Goal: Navigation & Orientation: Understand site structure

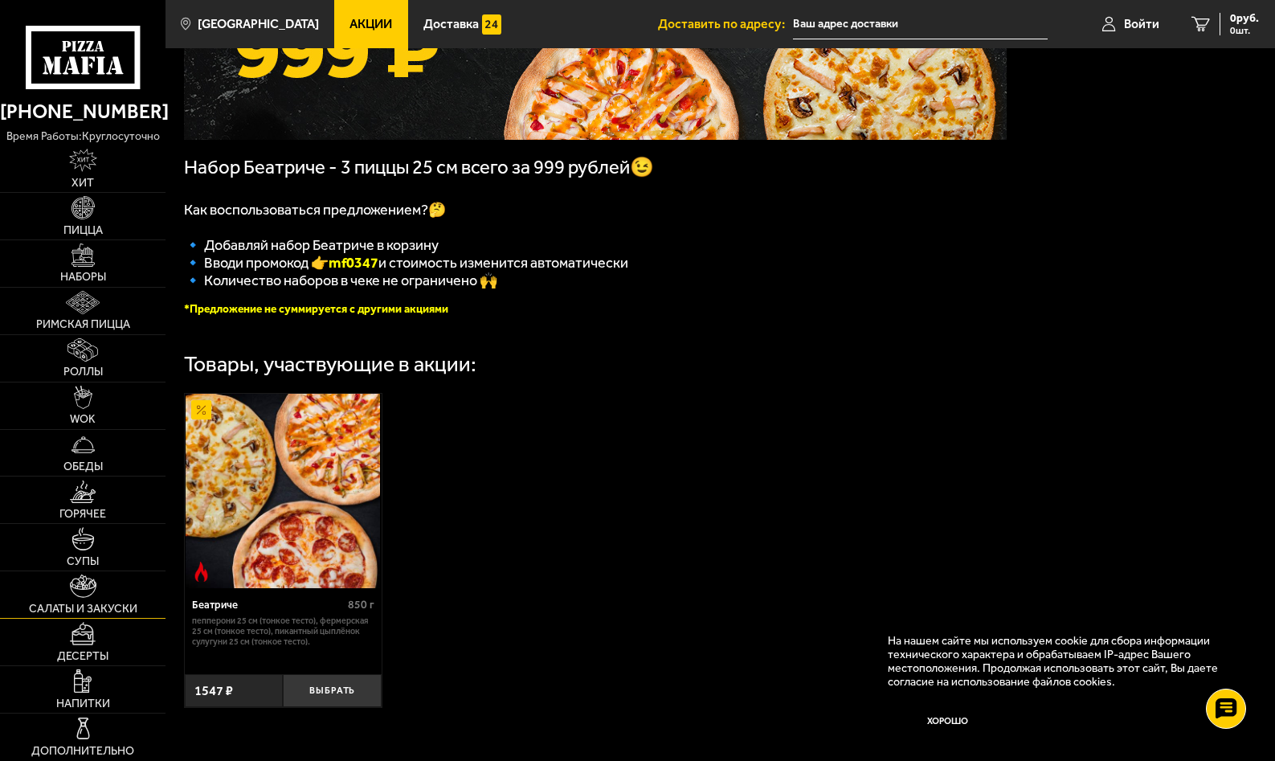
scroll to position [241, 0]
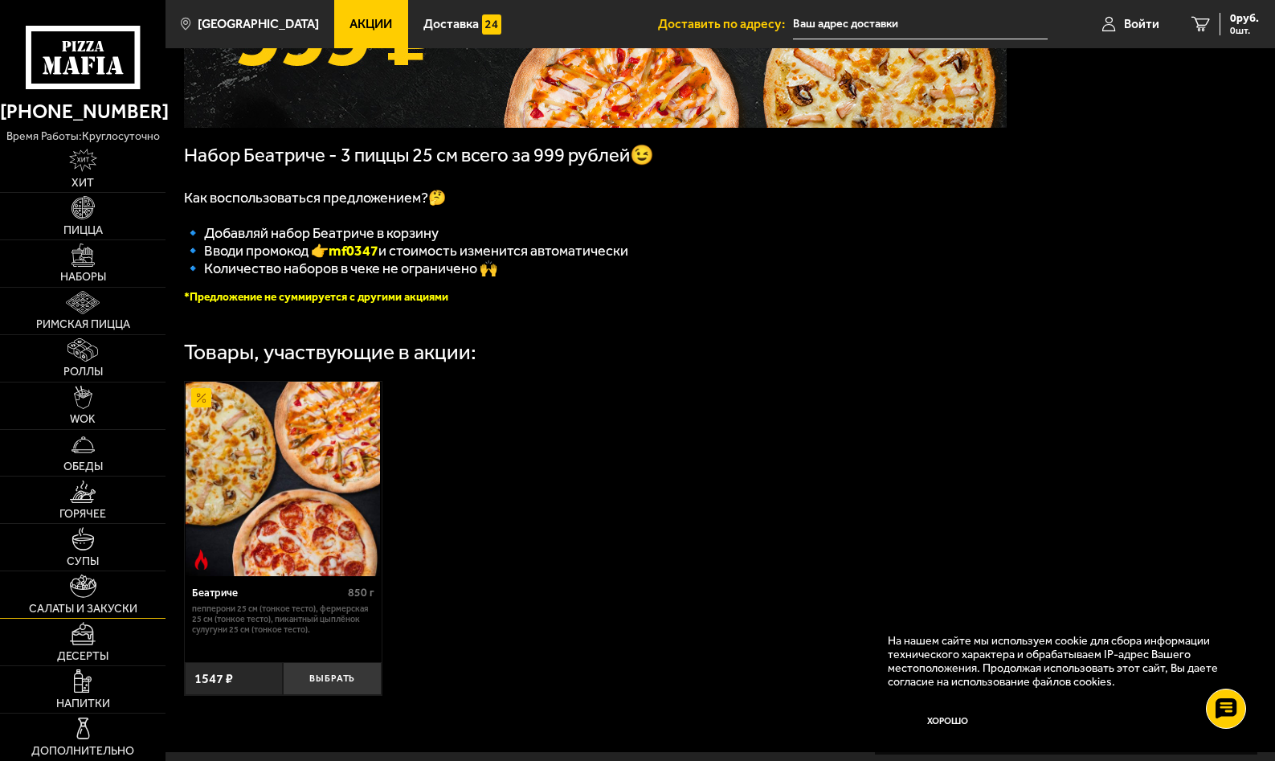
click at [81, 595] on img at bounding box center [83, 585] width 27 height 23
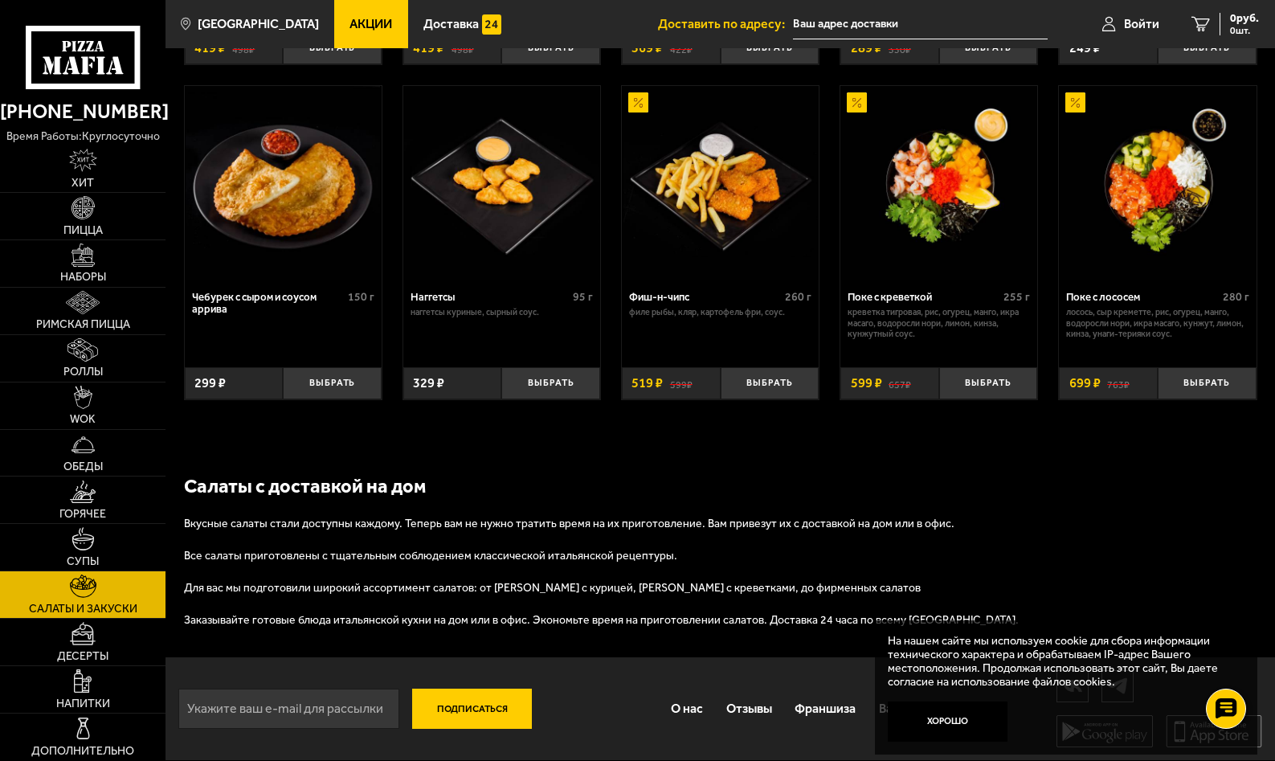
scroll to position [804, 0]
click at [81, 540] on img at bounding box center [82, 538] width 23 height 23
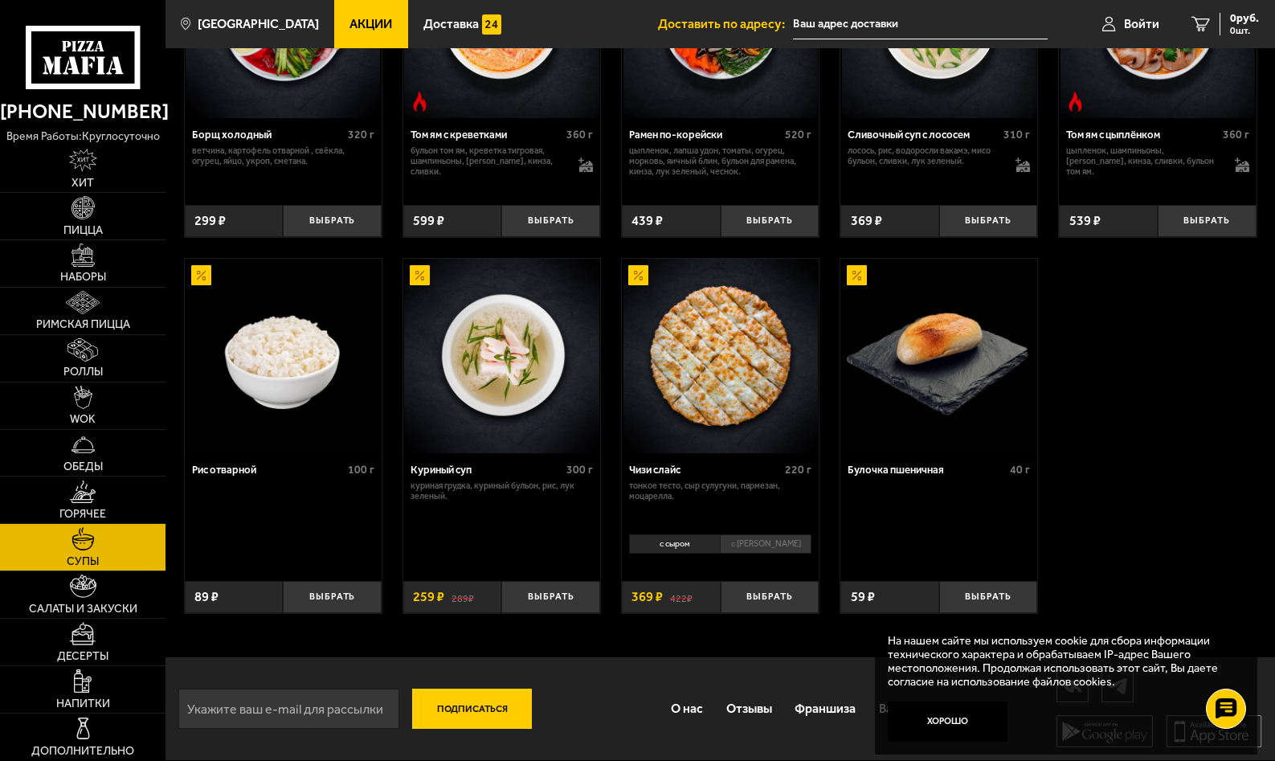
scroll to position [367, 0]
click at [82, 509] on span "Горячее" at bounding box center [82, 513] width 47 height 11
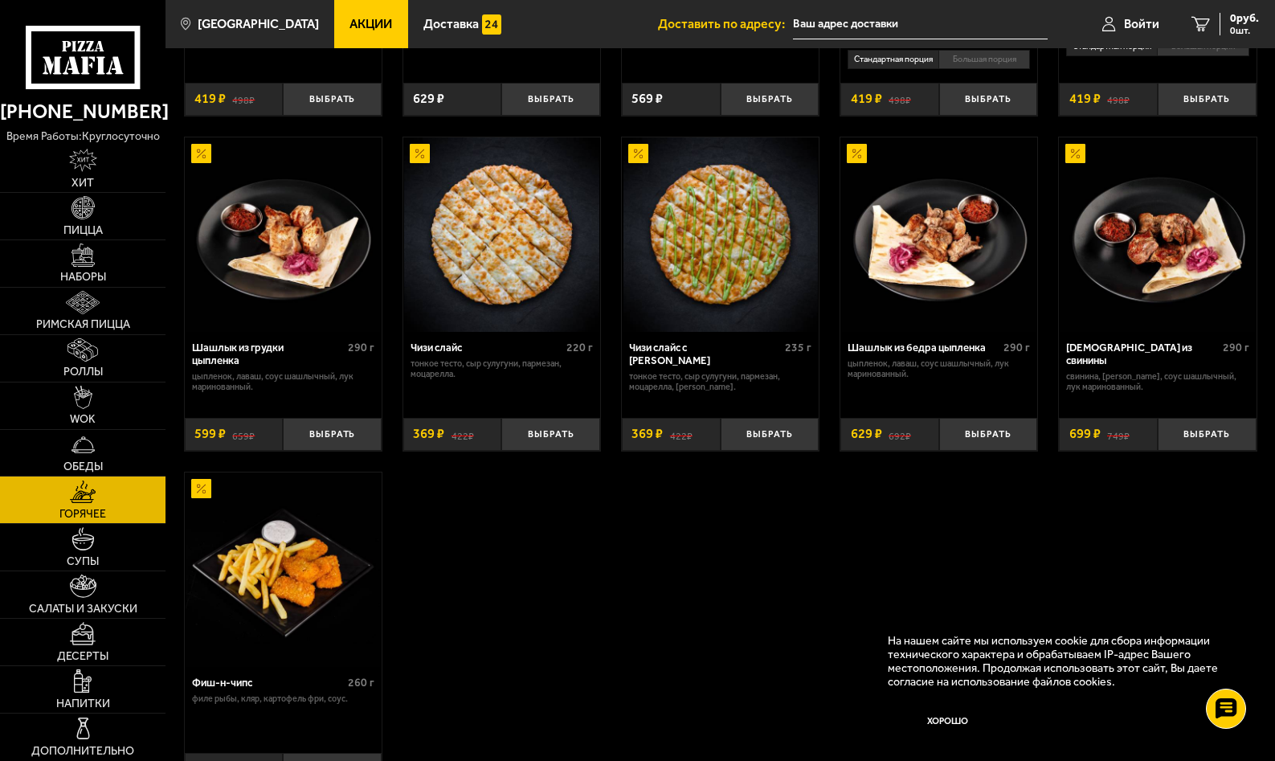
scroll to position [803, 0]
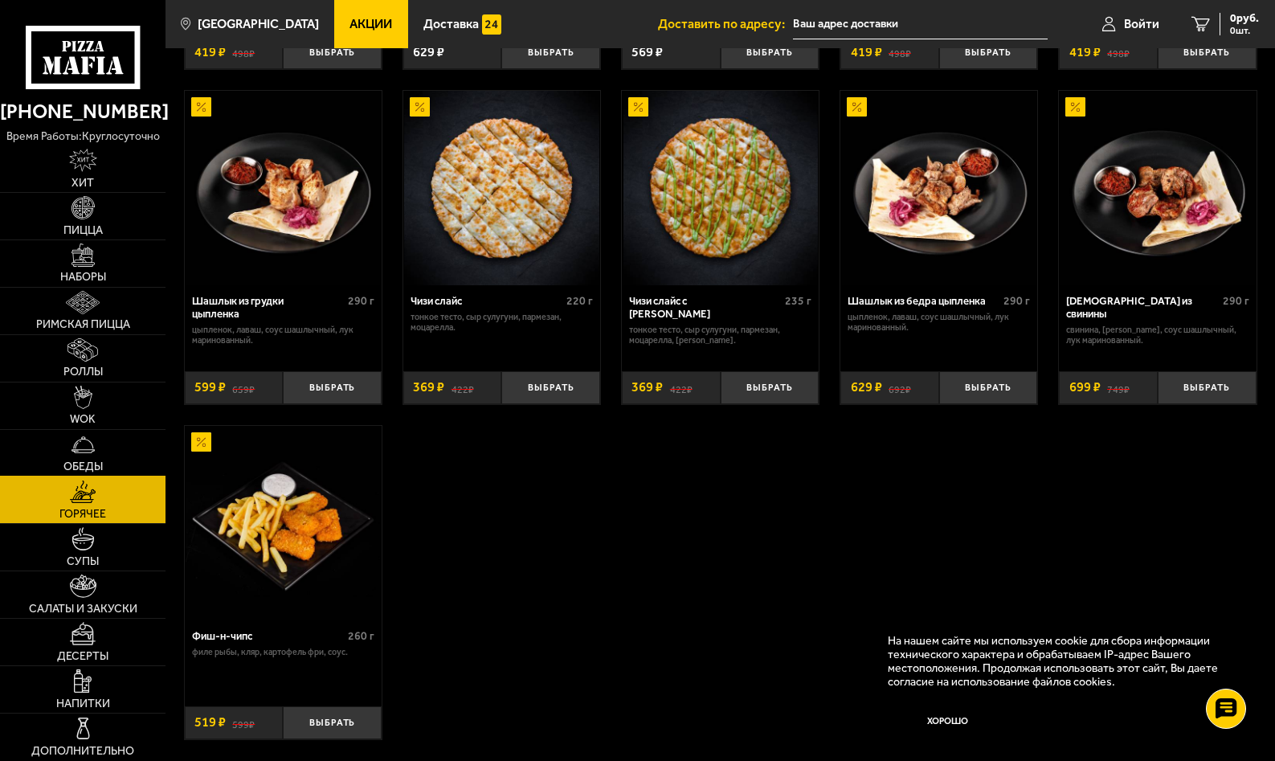
click at [72, 451] on img at bounding box center [82, 444] width 23 height 23
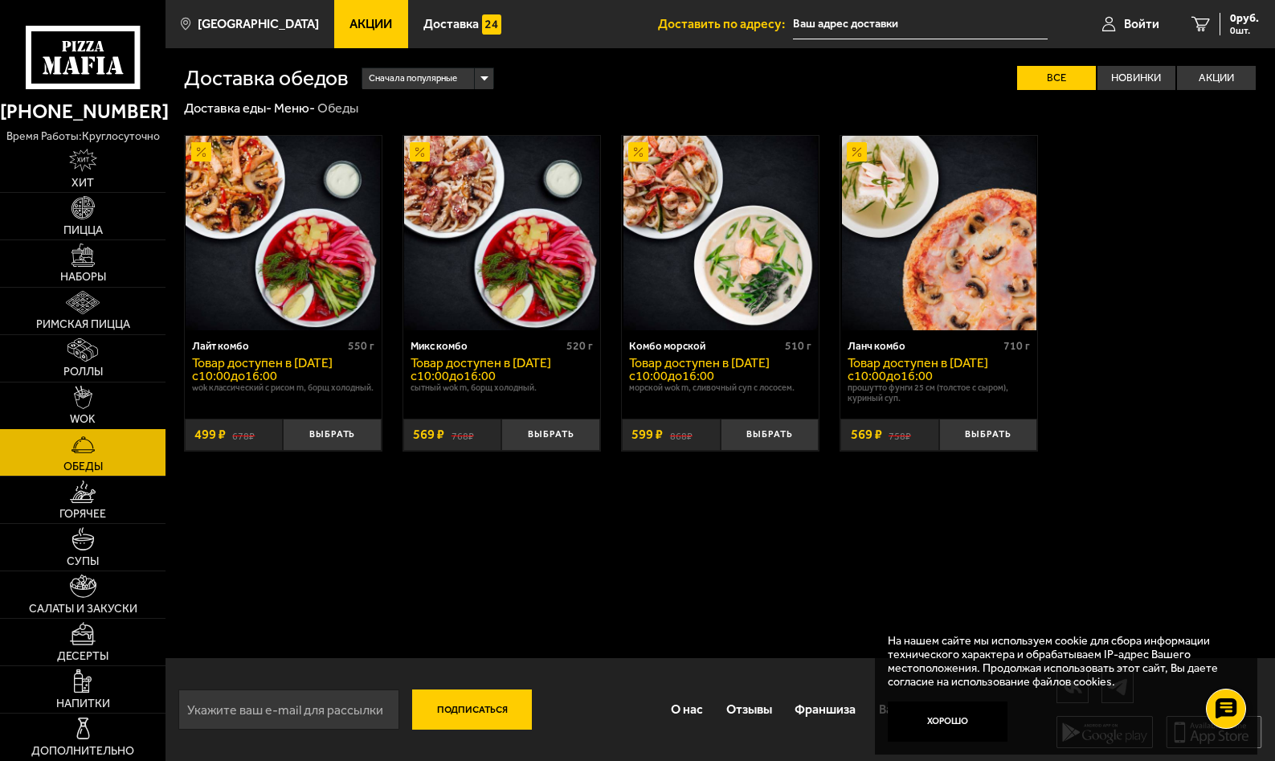
click at [88, 398] on img at bounding box center [83, 397] width 18 height 23
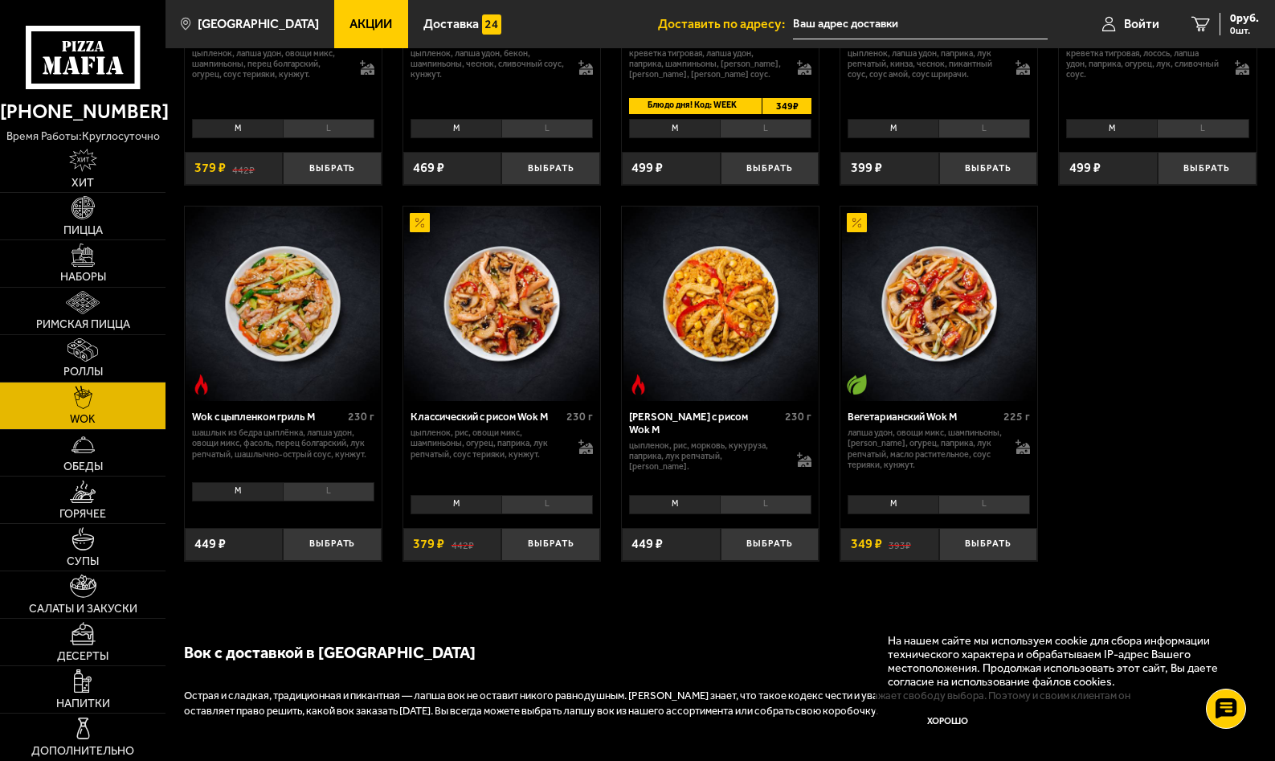
scroll to position [723, 0]
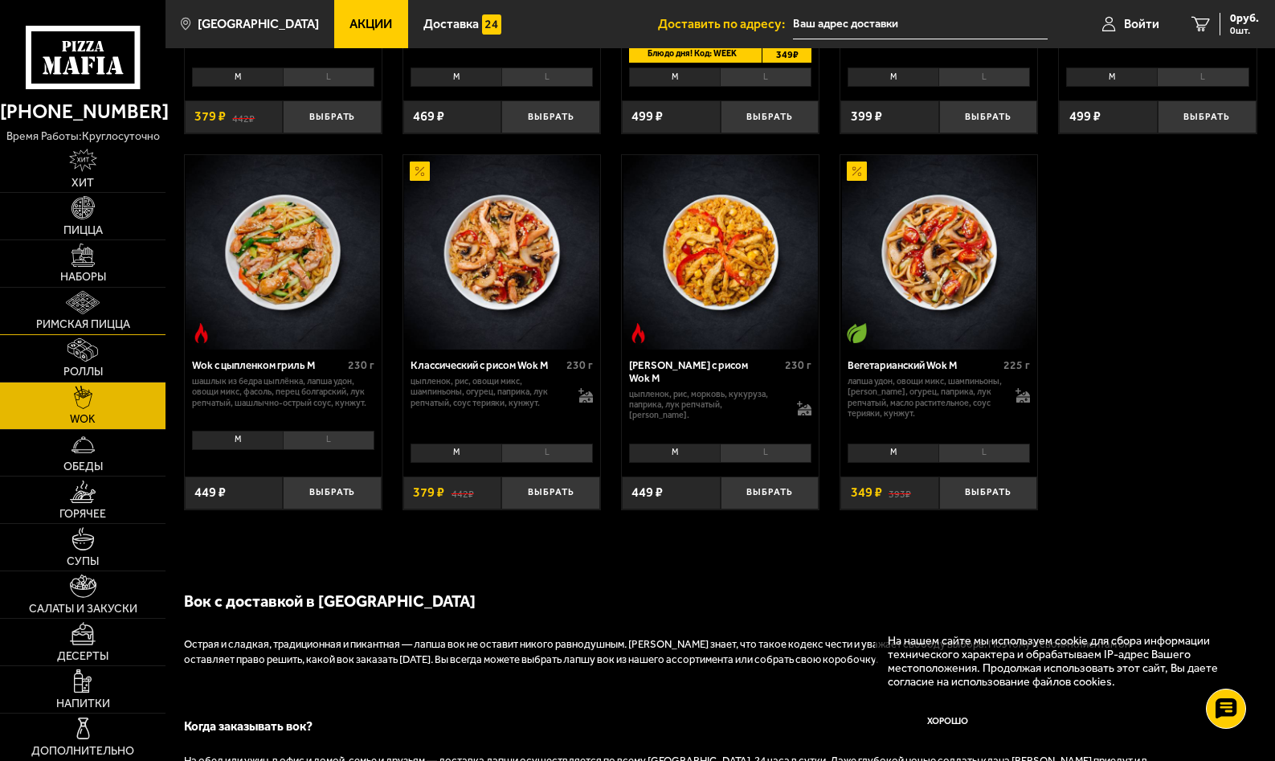
click at [84, 308] on img at bounding box center [83, 302] width 34 height 23
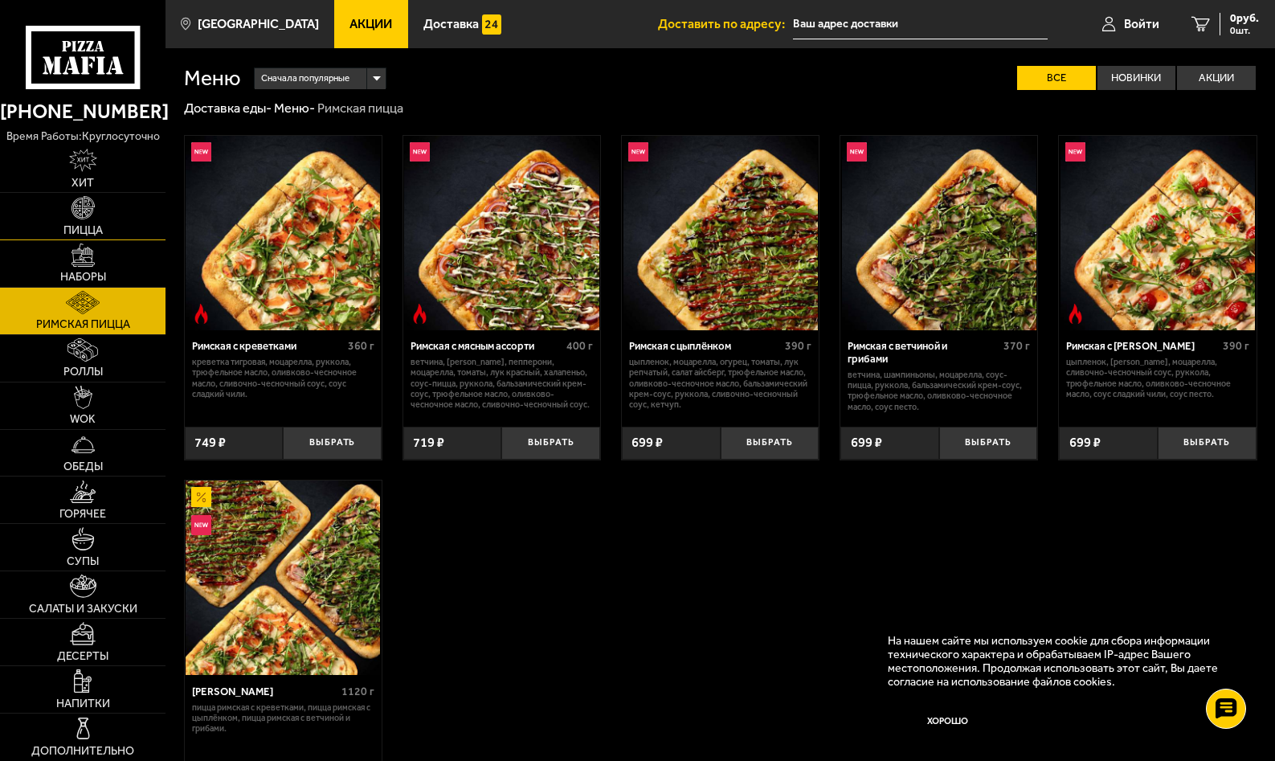
click at [88, 207] on img at bounding box center [82, 207] width 23 height 23
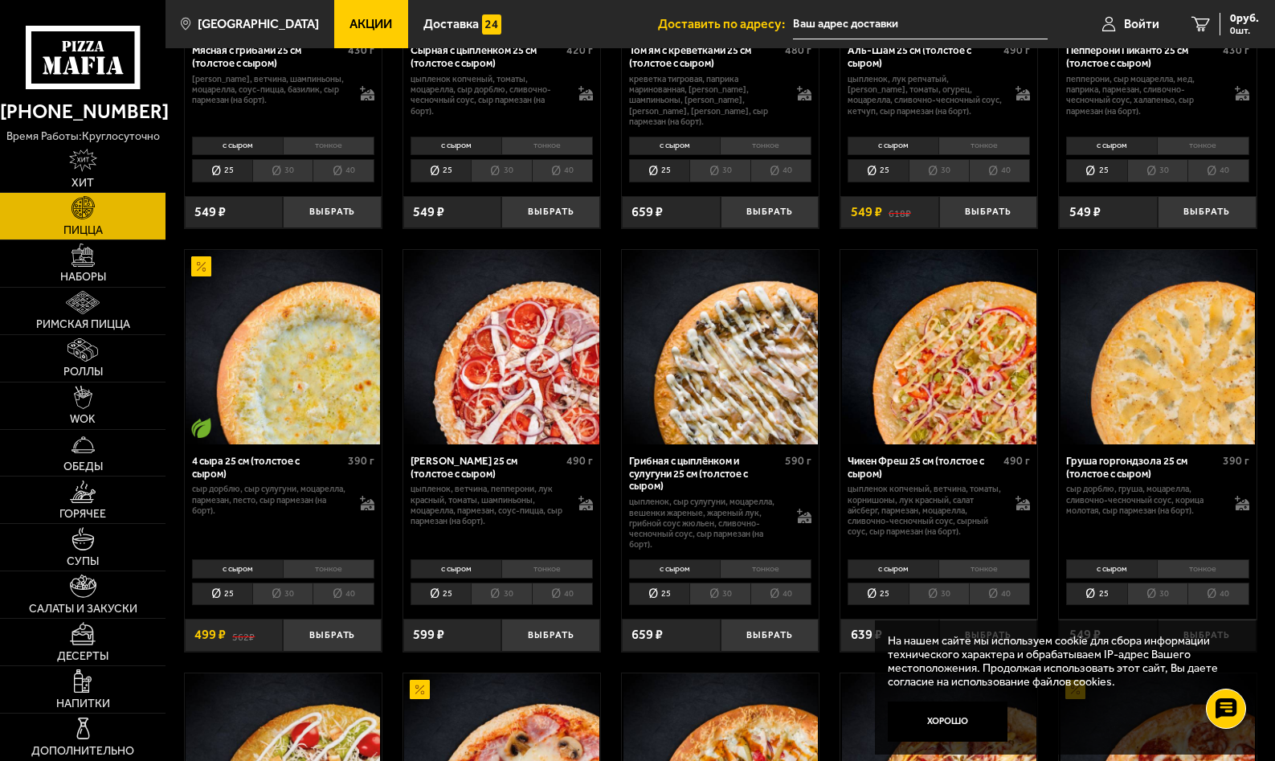
scroll to position [723, 0]
